Goal: Task Accomplishment & Management: Manage account settings

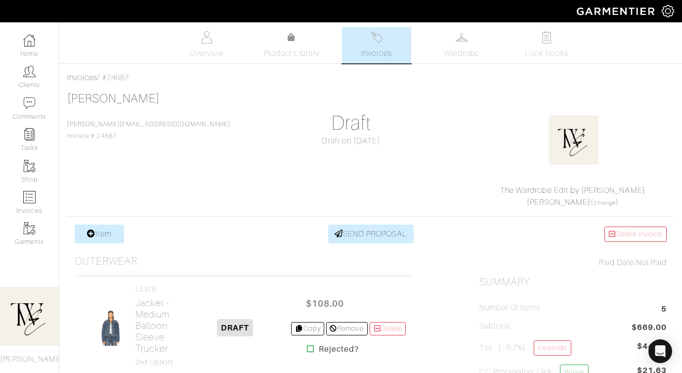
click at [27, 73] on img at bounding box center [29, 71] width 12 height 12
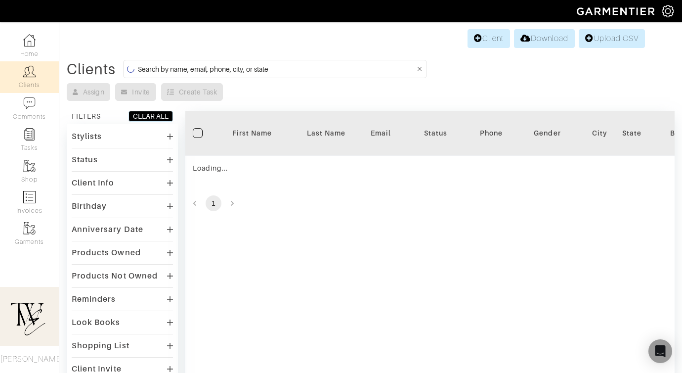
click at [252, 141] on th "First Name" at bounding box center [252, 133] width 74 height 45
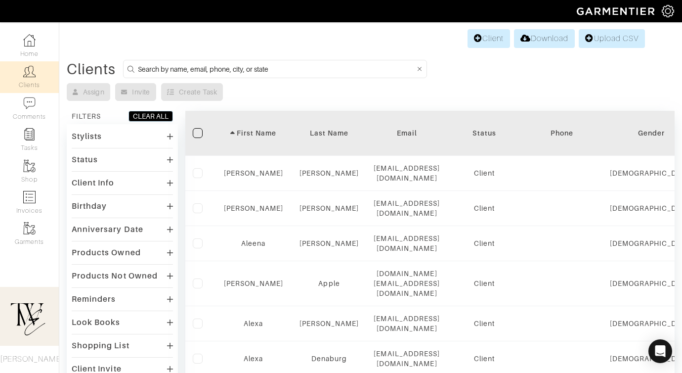
scroll to position [687, 0]
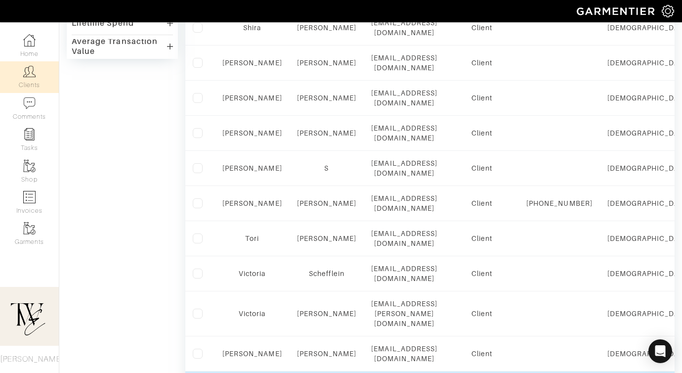
scroll to position [414, 0]
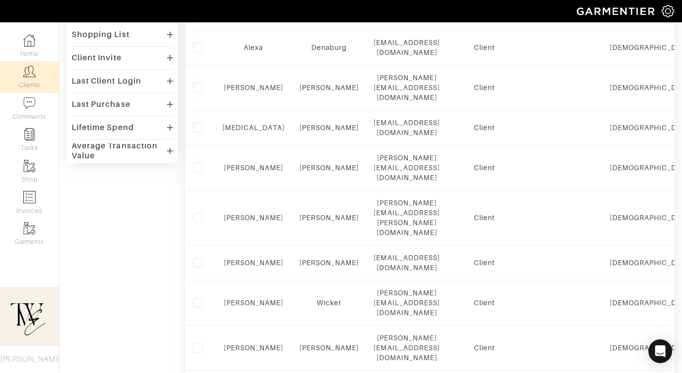
scroll to position [311, 0]
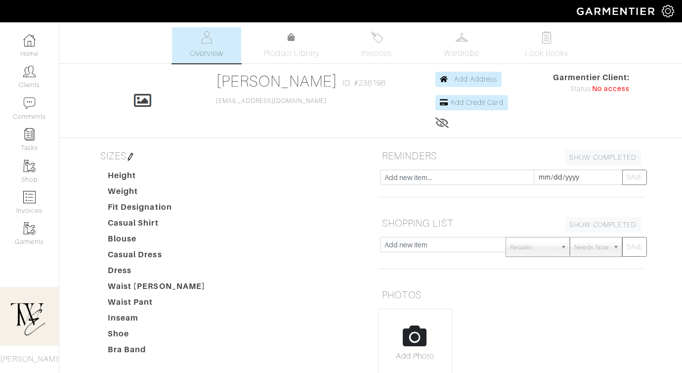
scroll to position [13, 0]
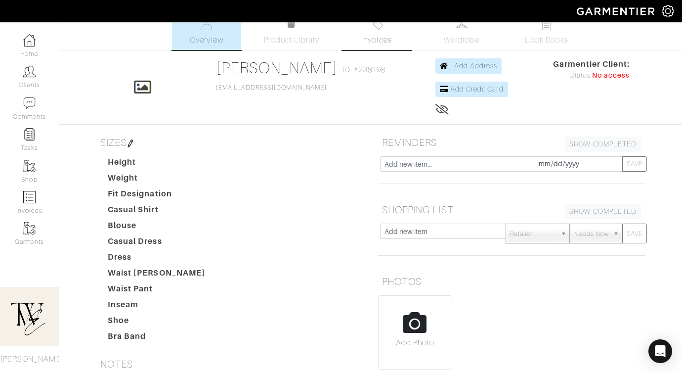
click at [374, 29] on img at bounding box center [377, 24] width 12 height 12
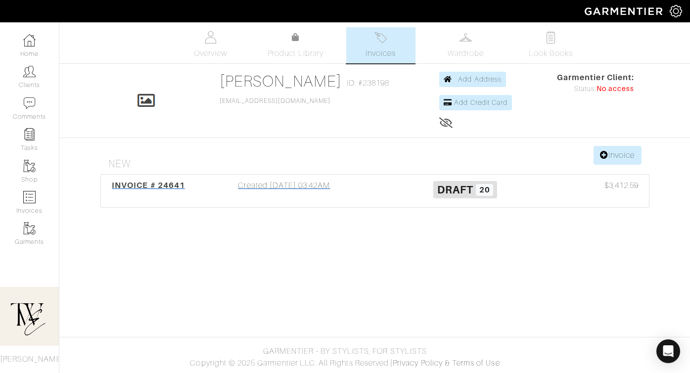
click at [161, 186] on span "INVOICE # 24641" at bounding box center [148, 184] width 73 height 9
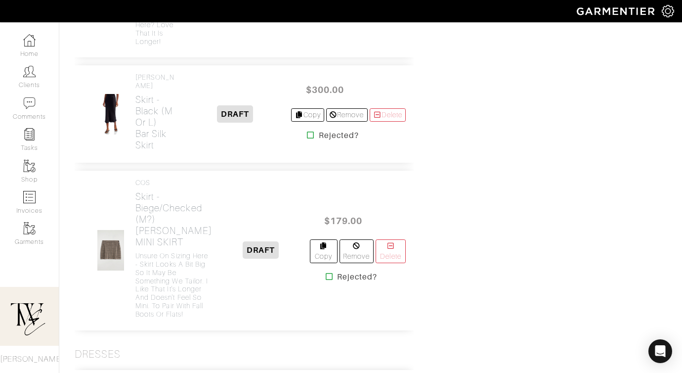
scroll to position [1704, 0]
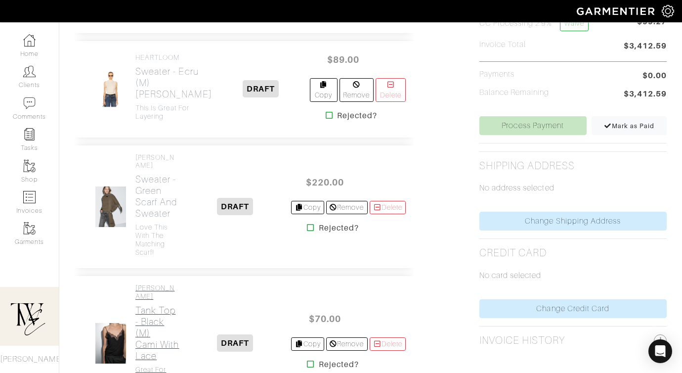
scroll to position [597, 0]
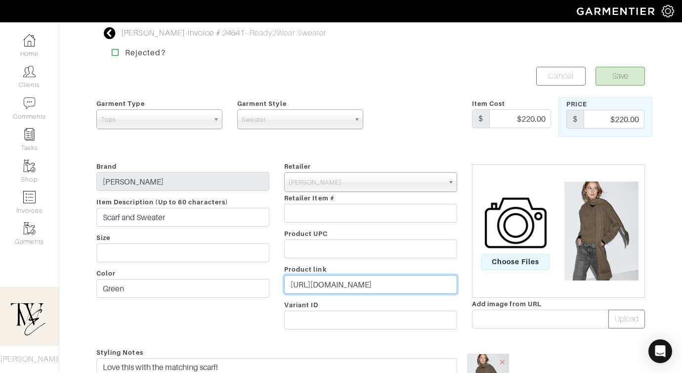
click at [359, 281] on input "https://go.shopmy.us/p-26106283" at bounding box center [370, 284] width 173 height 19
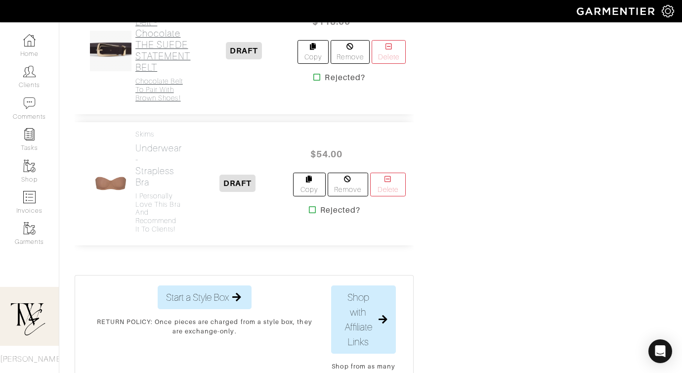
scroll to position [641, 0]
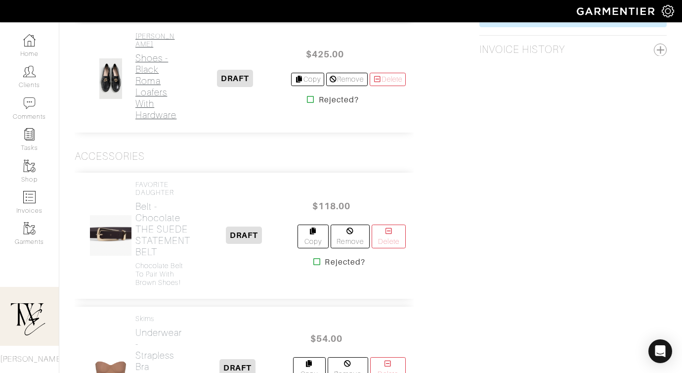
click at [160, 121] on h2 "Shoes - Black Roma Loafers with Hardware" at bounding box center [157, 86] width 44 height 68
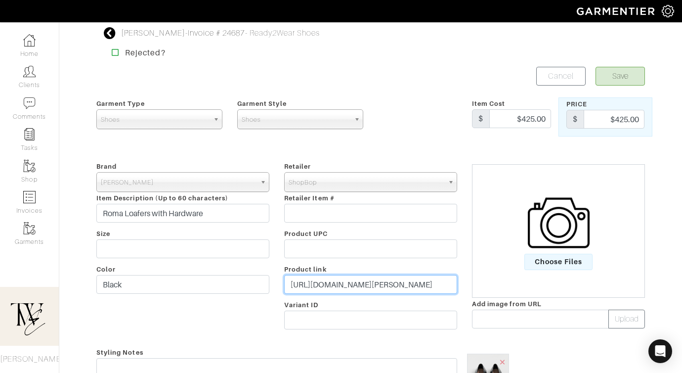
click at [346, 285] on input "https://www.shopbop.com/roma-loafer-hardware-loeffler-randall/vp/v=1/1513708709…" at bounding box center [370, 284] width 173 height 19
paste input "go.shopmy.us/p-26194051"
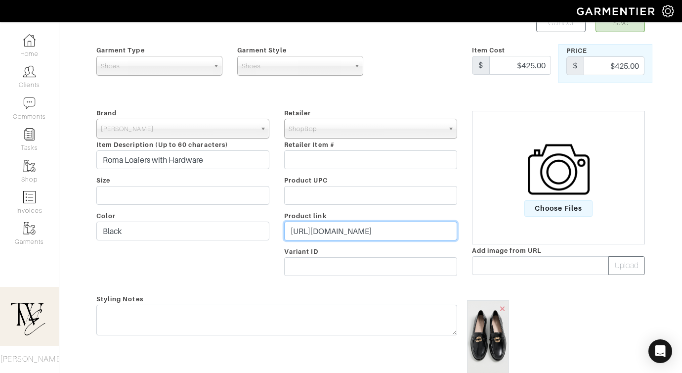
type input "https://go.shopmy.us/p-26194051"
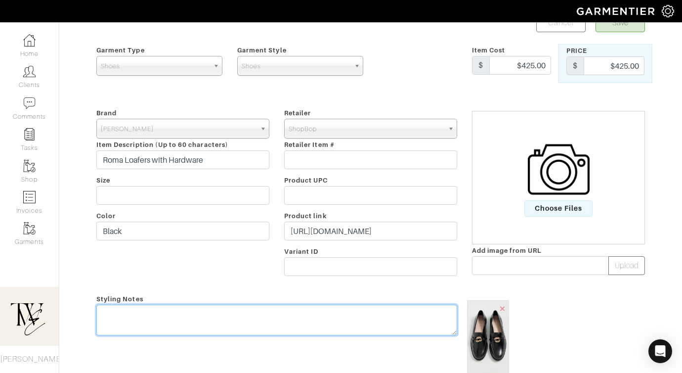
click at [324, 319] on textarea at bounding box center [276, 320] width 361 height 31
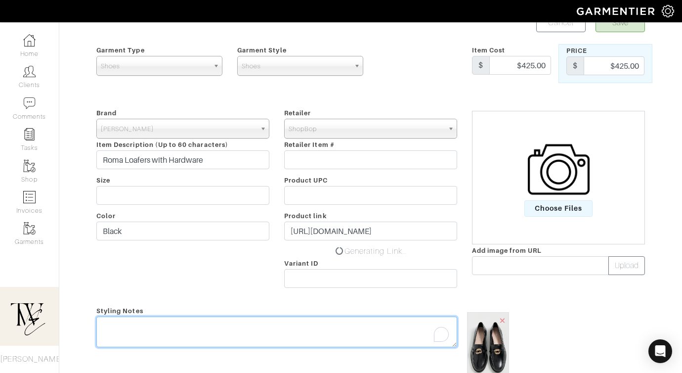
type textarea "O"
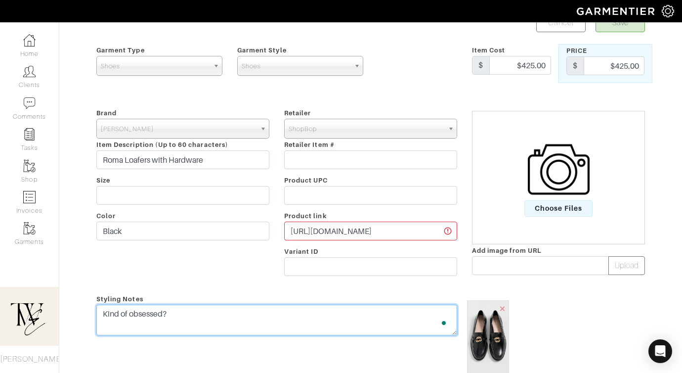
scroll to position [0, 0]
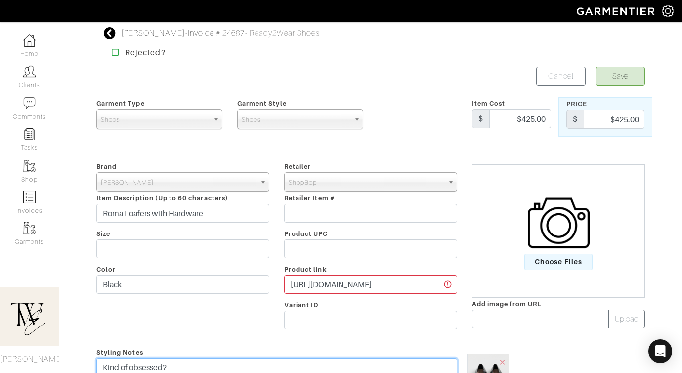
type textarea "Kind of obsessed?"
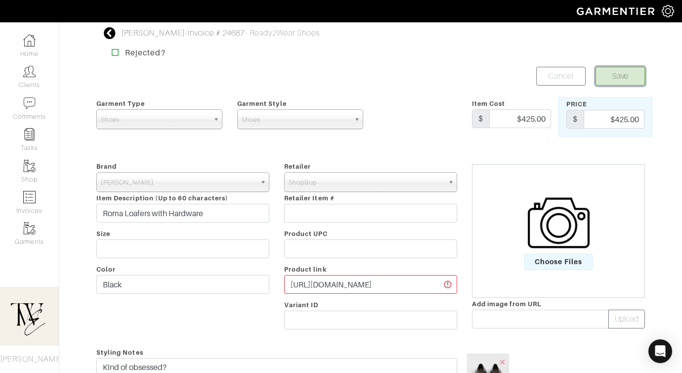
click at [614, 75] on button "Save" at bounding box center [620, 76] width 49 height 19
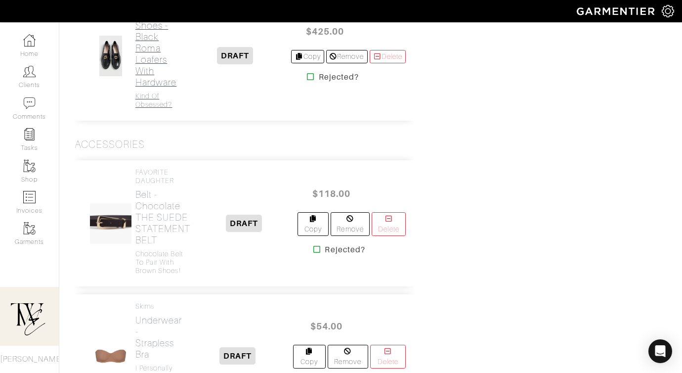
scroll to position [751, 0]
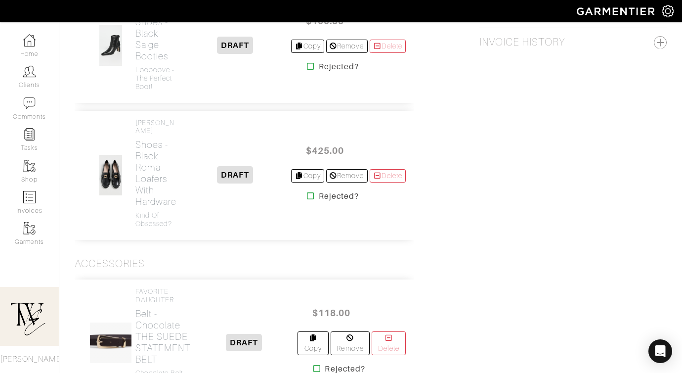
scroll to position [590, 0]
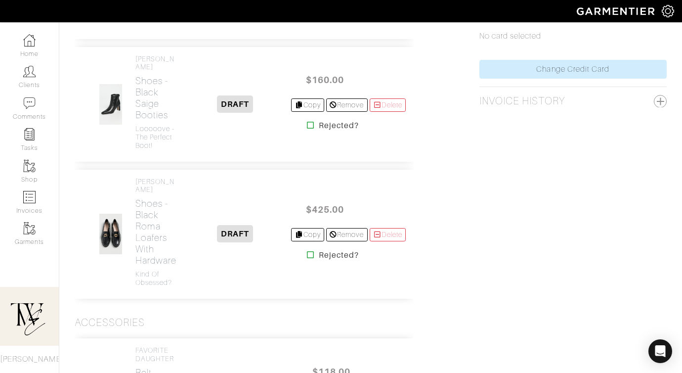
click at [154, 21] on h2 "Shoes - Black Eve Flats" at bounding box center [157, 4] width 44 height 34
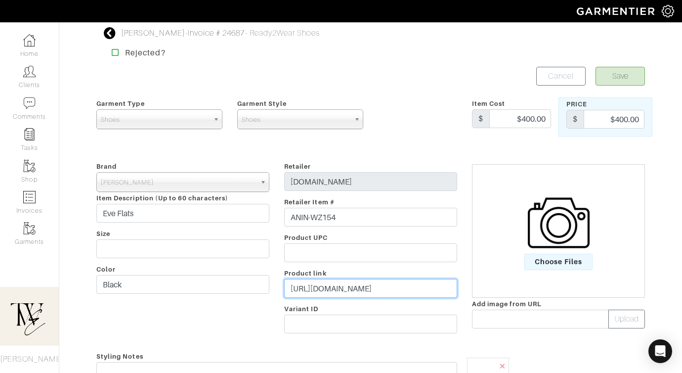
click at [368, 285] on input "https://www.revolveclothing.fr/anine-bing-eve-flats-in-black/dp/ANIN-WZ154/?d=F…" at bounding box center [370, 288] width 173 height 19
paste input "rvlv.me/3cvnxm"
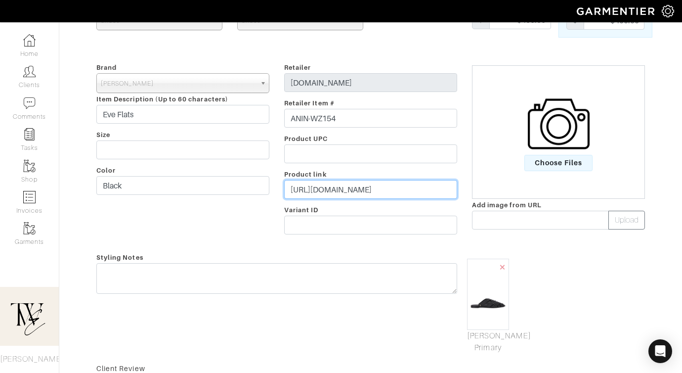
type input "https://rvlv.me/3cvnxm"
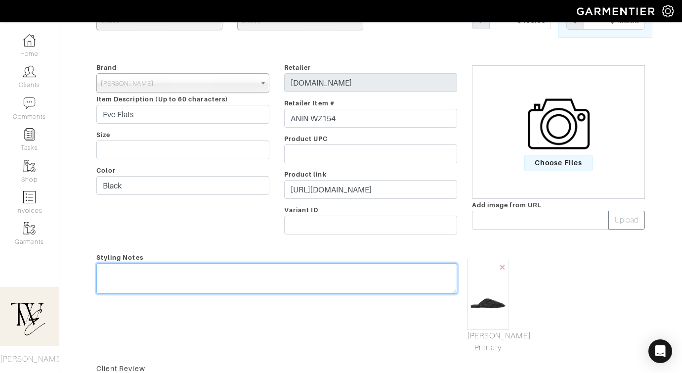
click at [357, 285] on textarea at bounding box center [276, 278] width 361 height 31
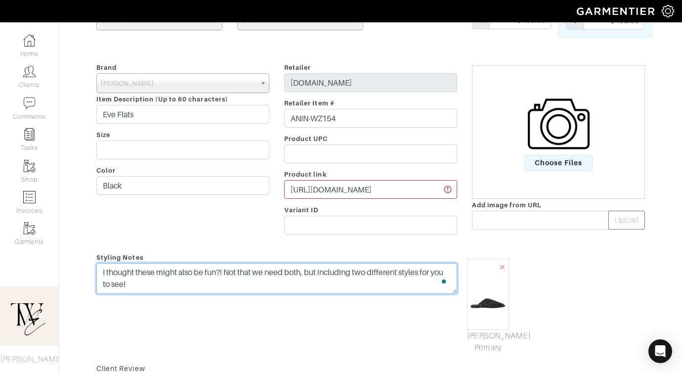
scroll to position [0, 0]
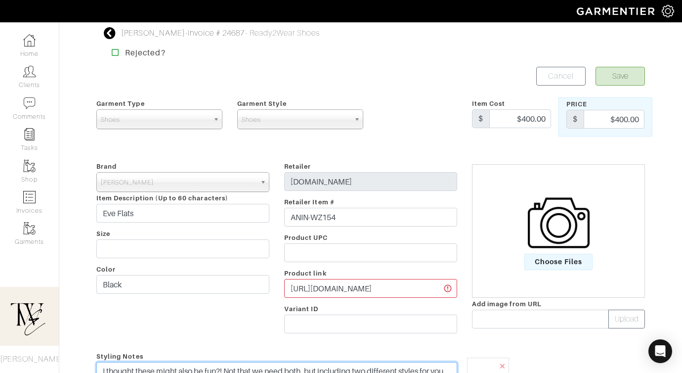
type textarea "I thought these might also be fun?! Not that we need both, but including two di…"
click at [598, 78] on button "Save" at bounding box center [620, 76] width 49 height 19
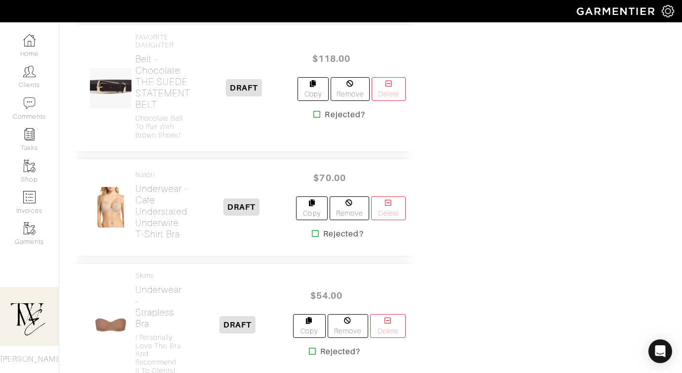
scroll to position [1170, 0]
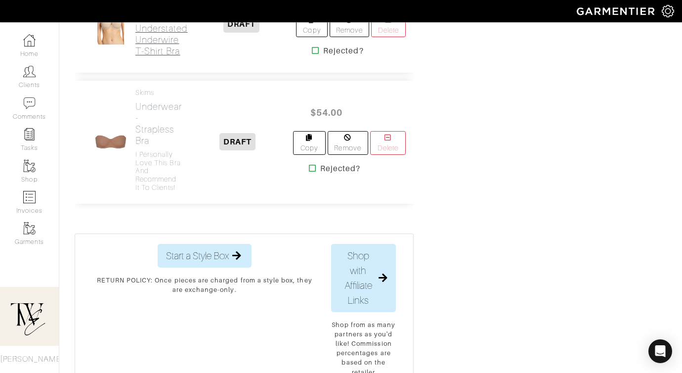
click at [171, 57] on h2 "Underwear - Cafe Understated Underwire T-Shirt Bra" at bounding box center [161, 28] width 52 height 57
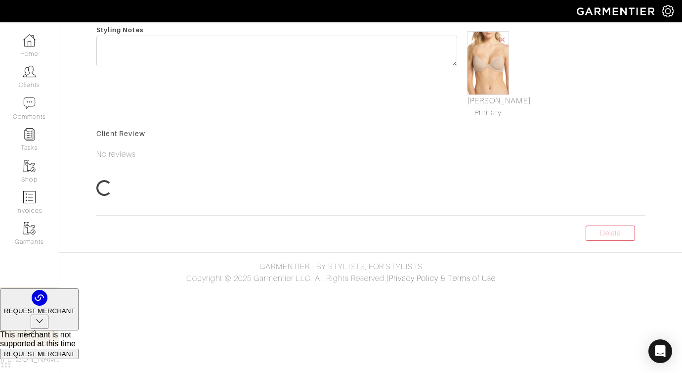
scroll to position [56, 0]
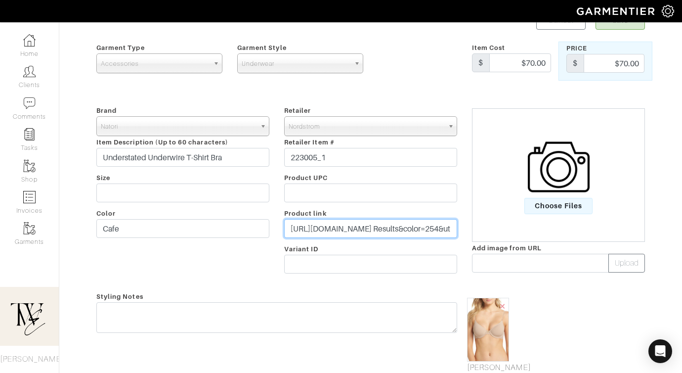
click at [356, 228] on input "https://www.nordstrom.com/s/natori-understated-underwire-t-shirt-bra/2996866?or…" at bounding box center [370, 228] width 173 height 19
paste input "go.shopmy.us/p-26194234"
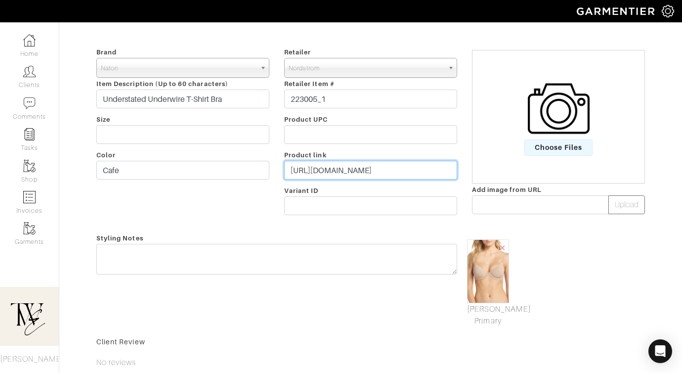
type input "https://go.shopmy.us/p-26194234"
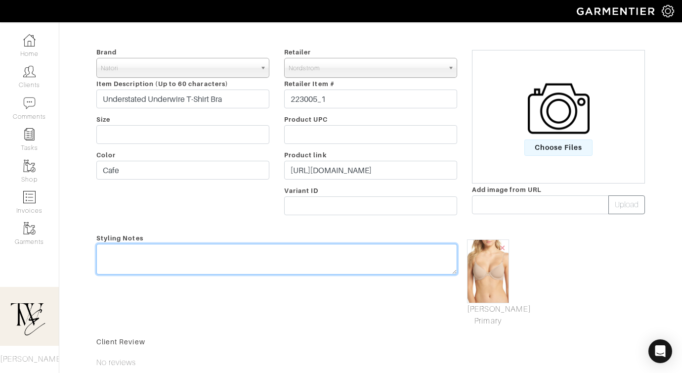
click at [338, 259] on textarea at bounding box center [276, 259] width 361 height 31
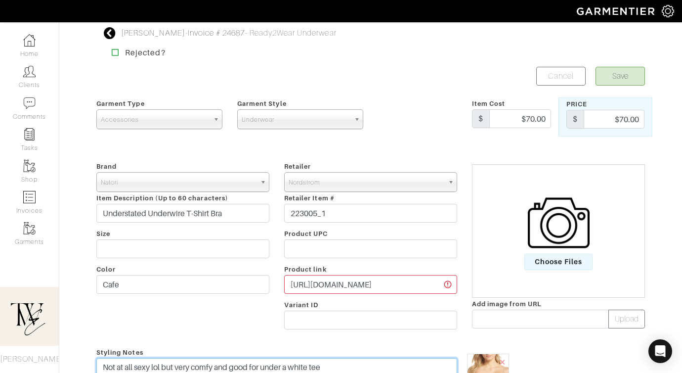
type textarea "Not at all sexy lol but very comfy and good for under a white tee"
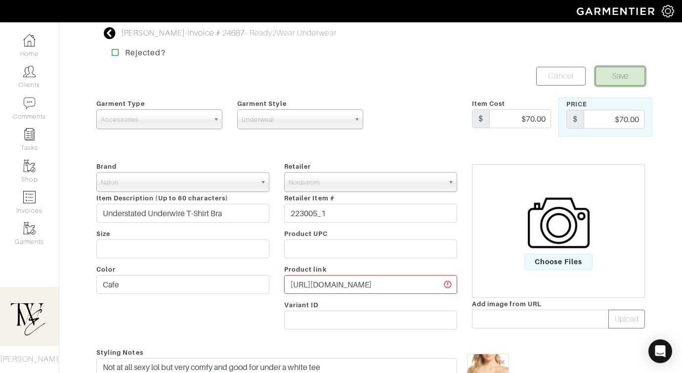
click at [630, 77] on button "Save" at bounding box center [620, 76] width 49 height 19
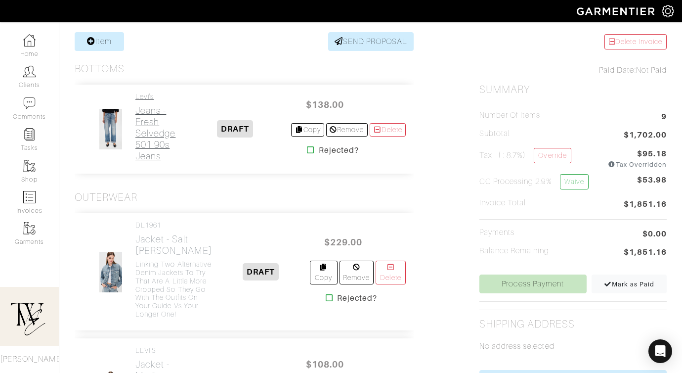
scroll to position [148, 0]
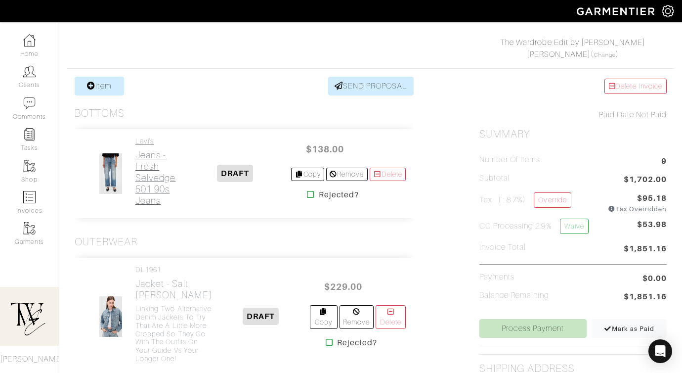
click at [150, 186] on h2 "Jeans - Fresh Selvedge 501 90s Jeans" at bounding box center [157, 177] width 44 height 57
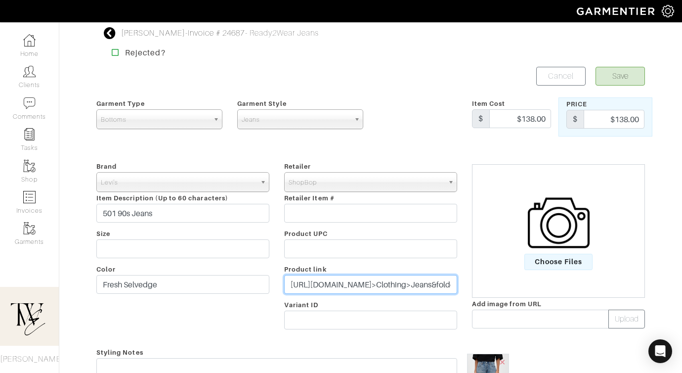
click at [318, 286] on input "[URL][DOMAIN_NAME]>Clothing>Jeans&folderID=13377&colorSin=2099057600&fm=browse-…" at bounding box center [370, 284] width 173 height 19
paste input "[DOMAIN_NAME][URL]"
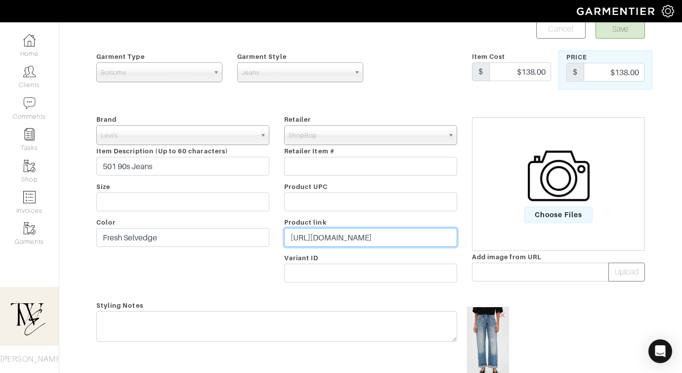
scroll to position [75, 0]
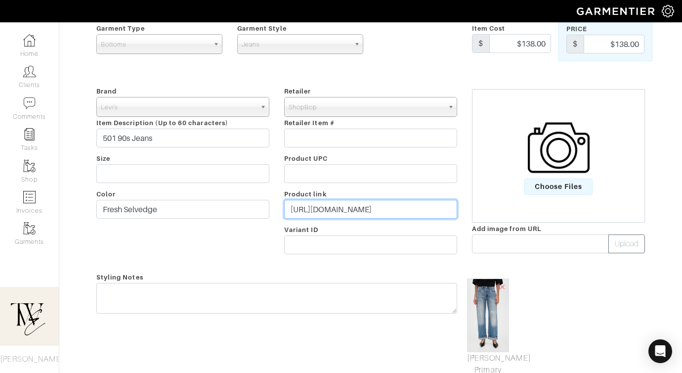
type input "[URL][DOMAIN_NAME]"
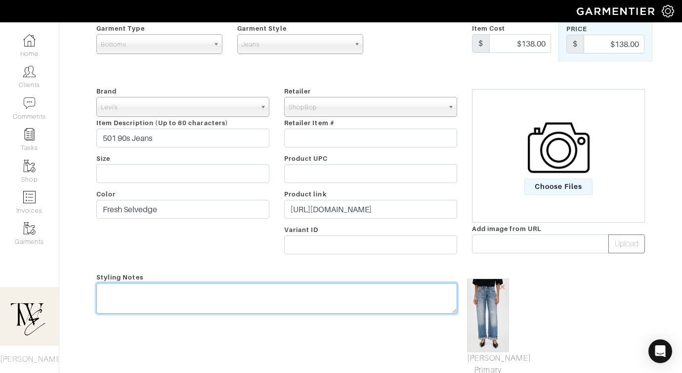
click at [306, 289] on div "Styling Notes" at bounding box center [277, 323] width 376 height 105
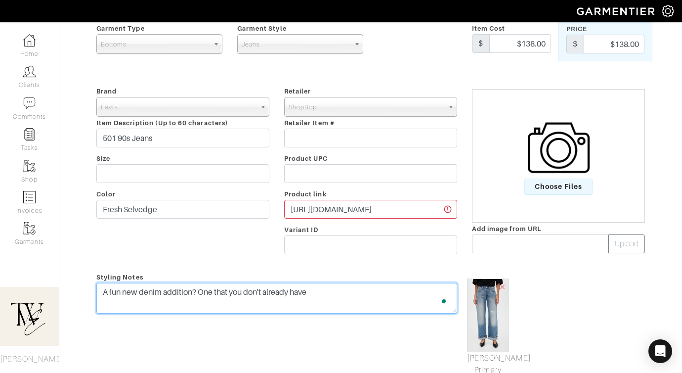
scroll to position [0, 0]
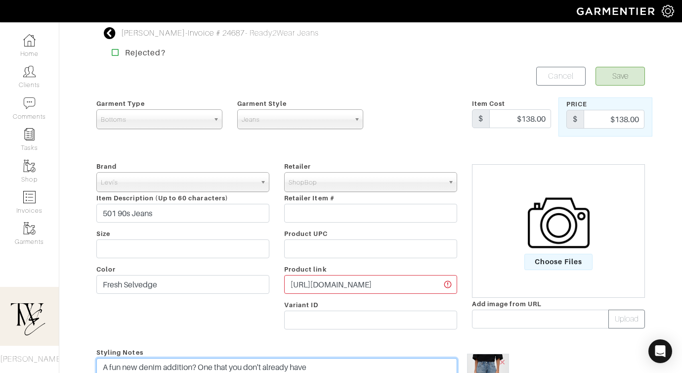
type textarea "A fun new denim addition? One that you don't already have"
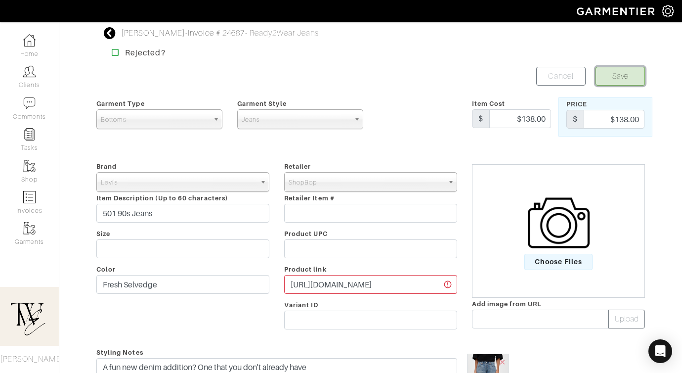
click at [613, 79] on button "Save" at bounding box center [620, 76] width 49 height 19
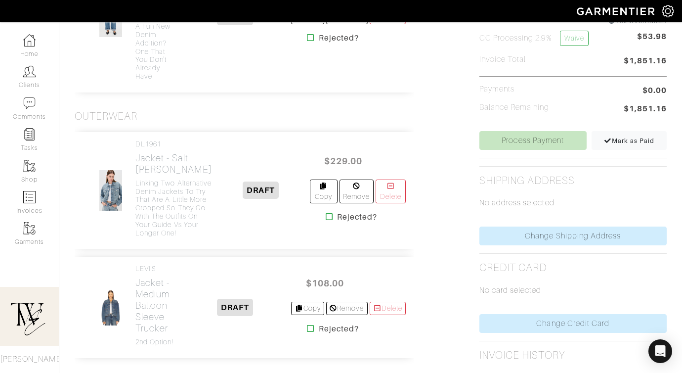
scroll to position [197, 0]
